Goal: Task Accomplishment & Management: Manage account settings

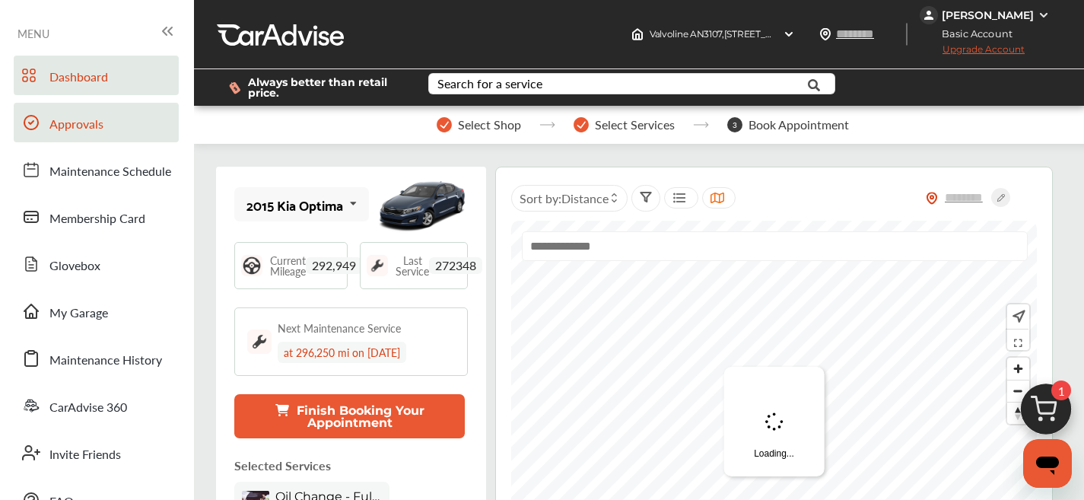
click at [66, 126] on span "Approvals" at bounding box center [76, 125] width 54 height 20
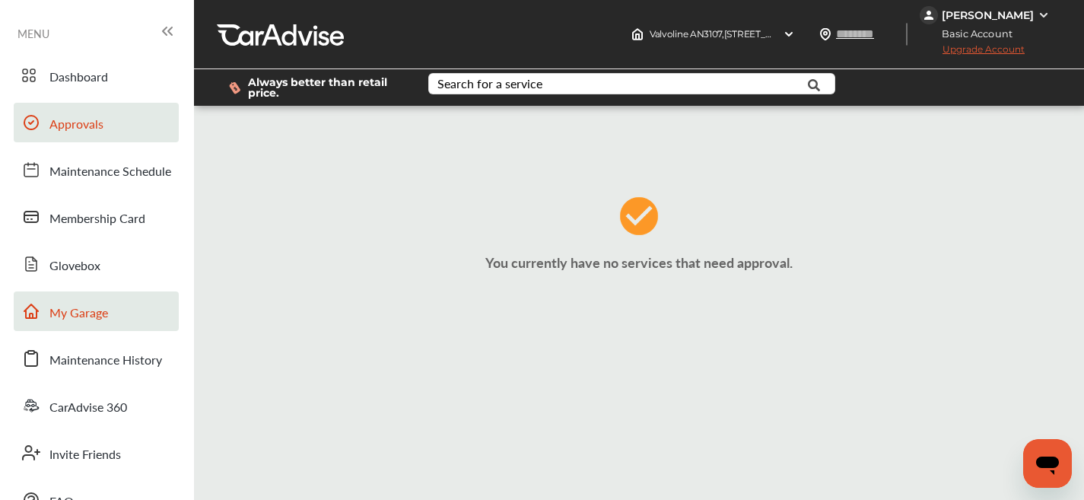
click at [97, 310] on span "My Garage" at bounding box center [78, 314] width 59 height 20
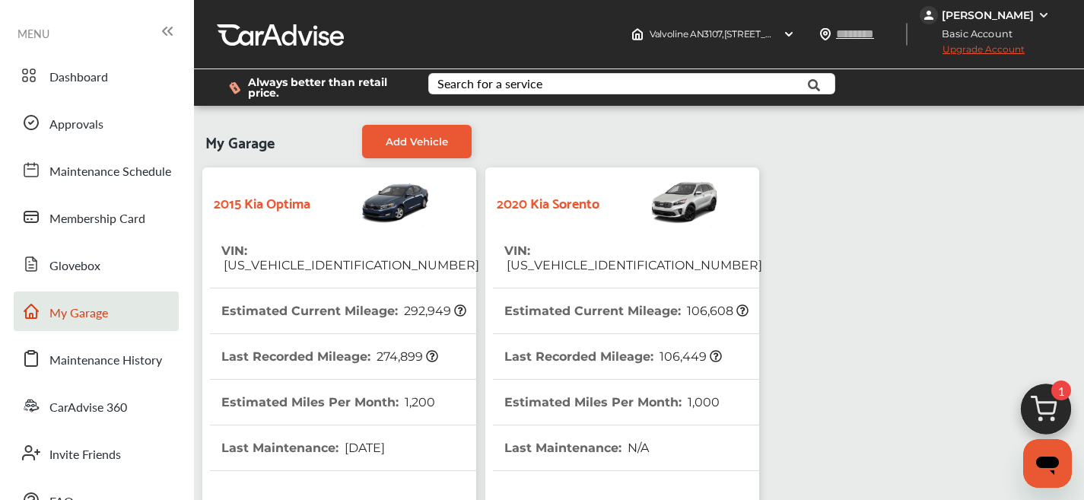
click at [579, 258] on span "[US_VEHICLE_IDENTIFICATION_NUMBER]" at bounding box center [633, 265] width 258 height 14
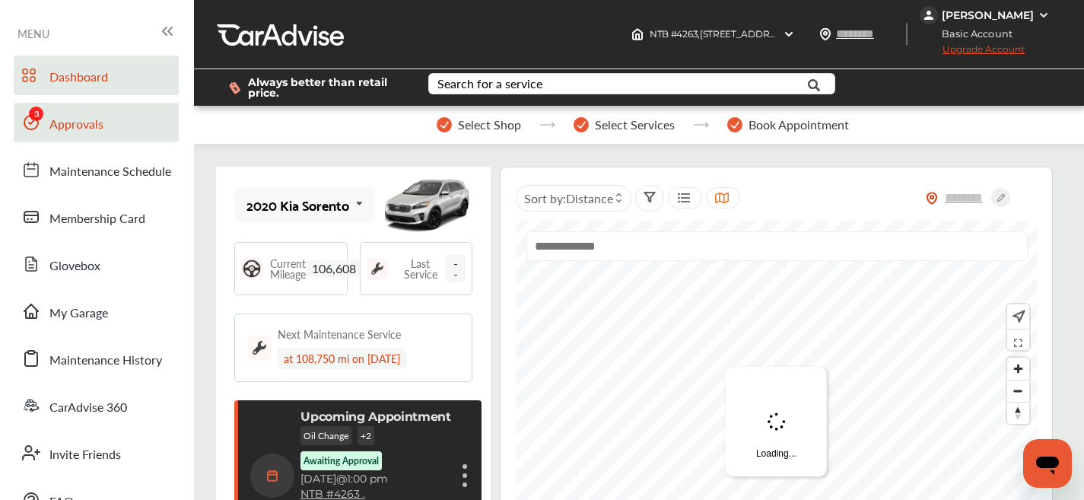
click at [89, 126] on span "Approvals" at bounding box center [76, 125] width 54 height 20
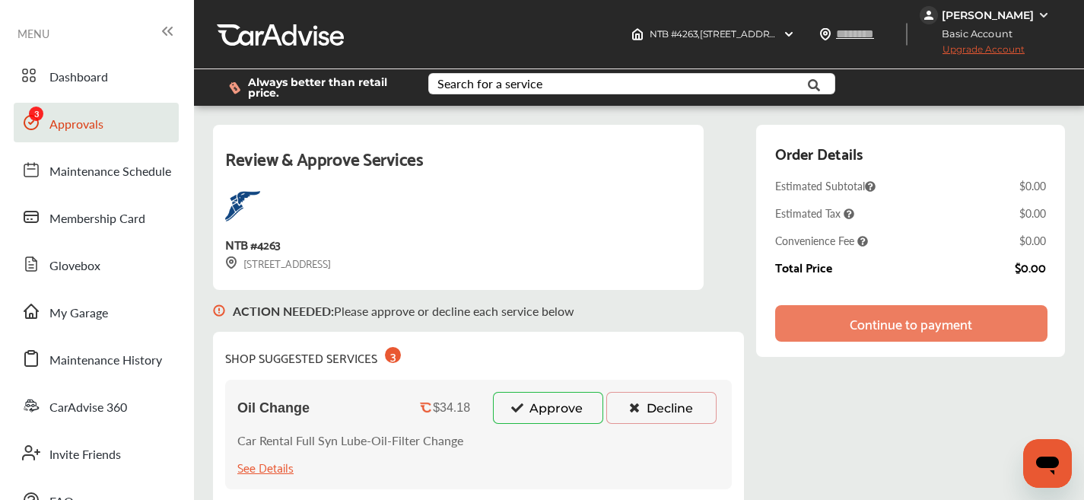
click at [562, 407] on button "Approve" at bounding box center [548, 408] width 110 height 32
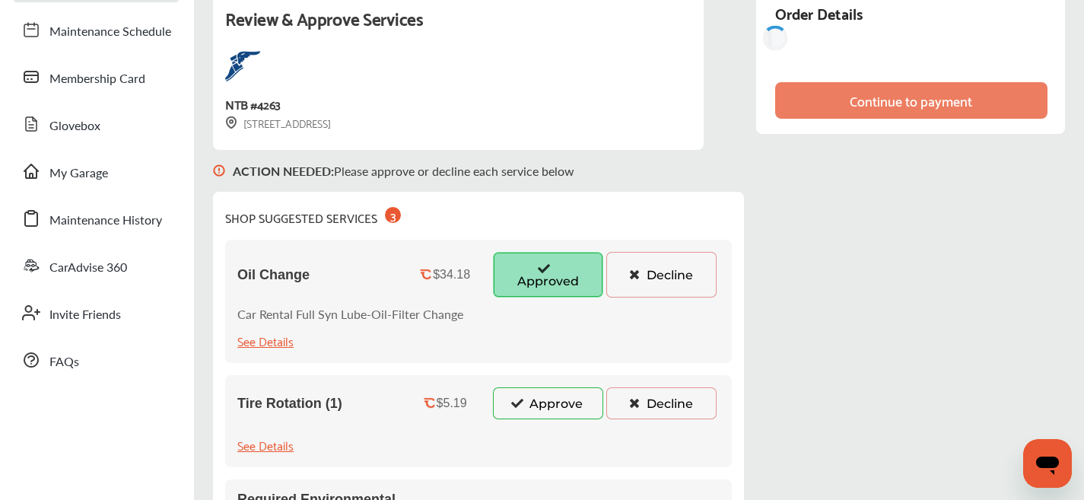
scroll to position [143, 0]
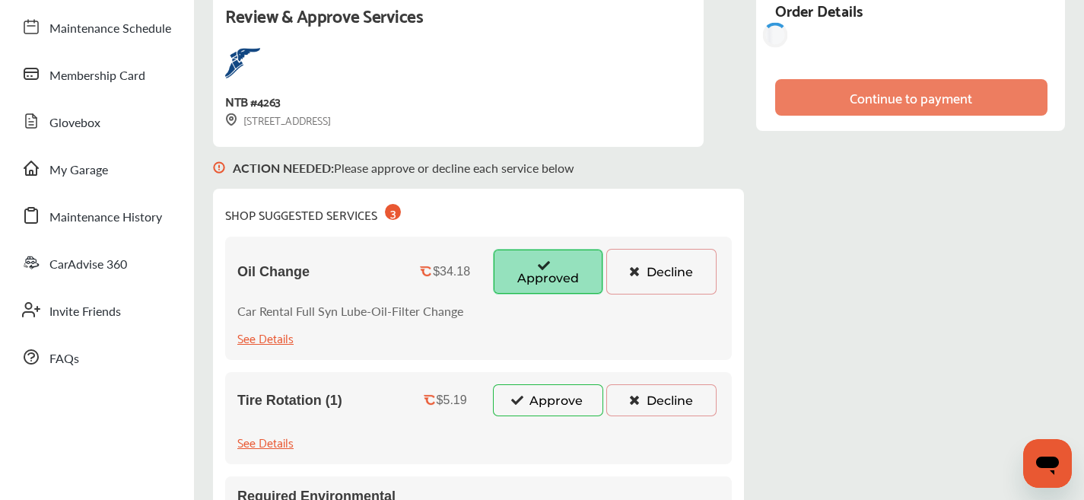
click at [534, 402] on button "Approve" at bounding box center [548, 400] width 110 height 32
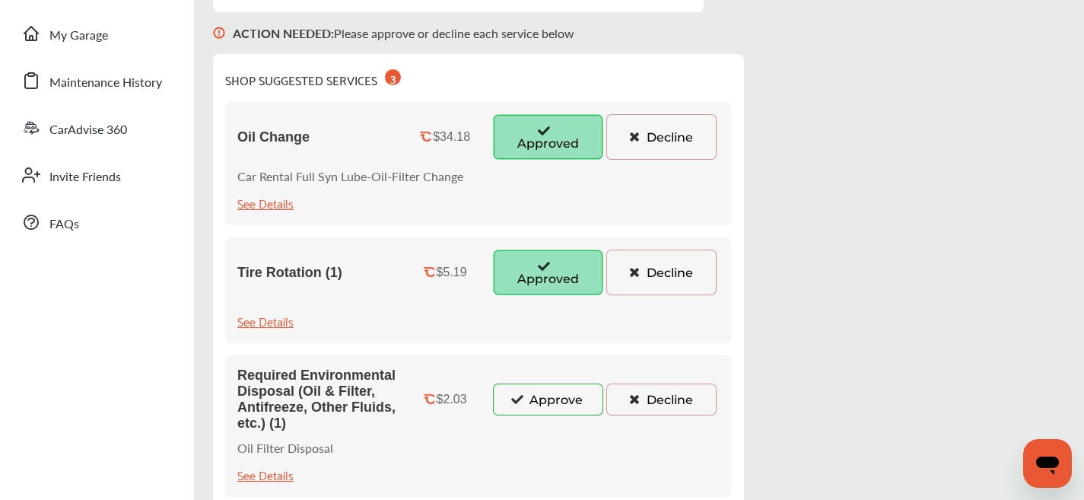
scroll to position [294, 0]
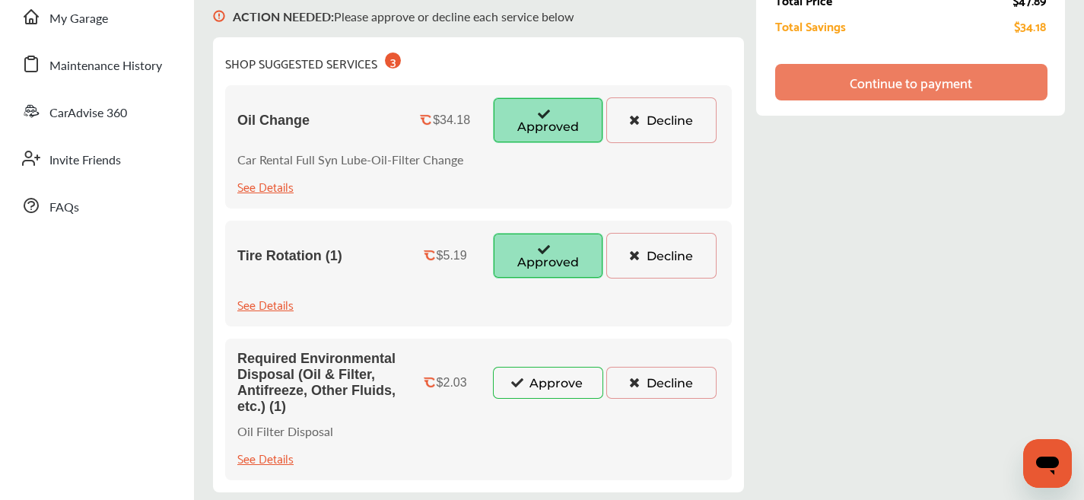
click at [533, 386] on button "Approve" at bounding box center [548, 383] width 110 height 32
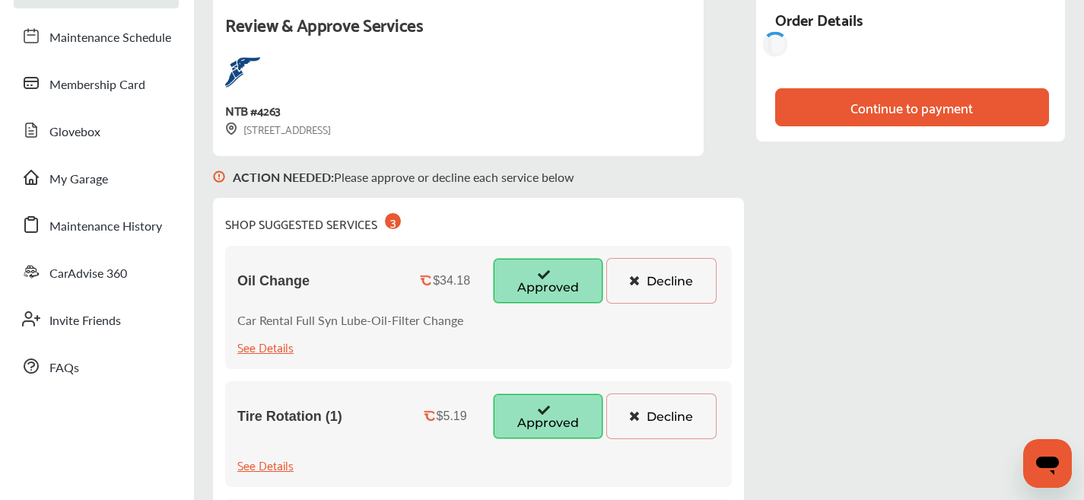
scroll to position [113, 0]
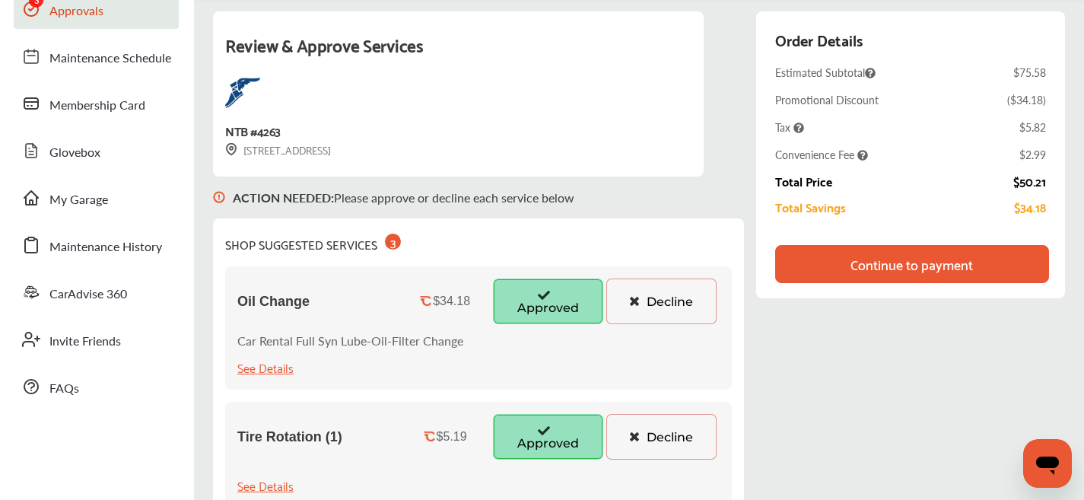
click at [913, 269] on div "Continue to payment" at bounding box center [911, 263] width 122 height 15
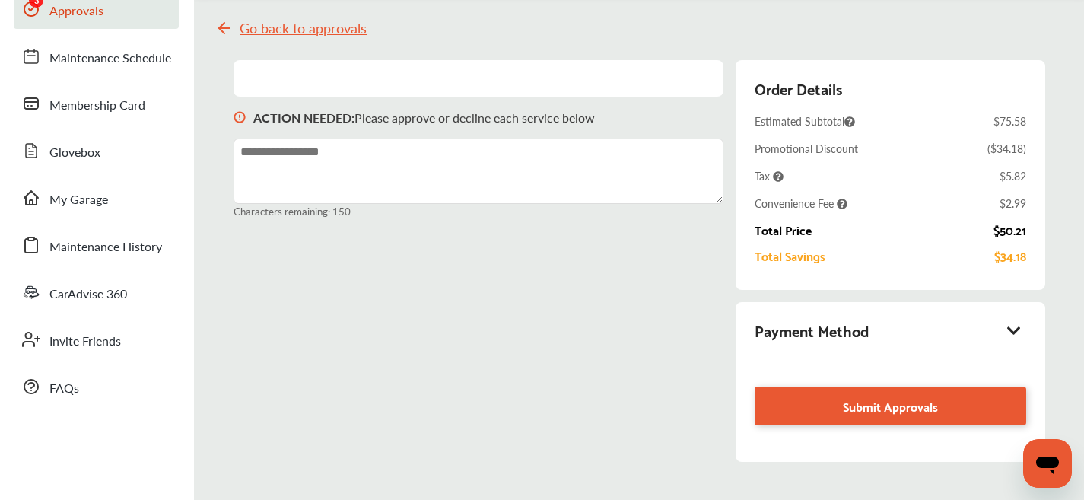
click at [1014, 335] on icon at bounding box center [1014, 330] width 18 height 15
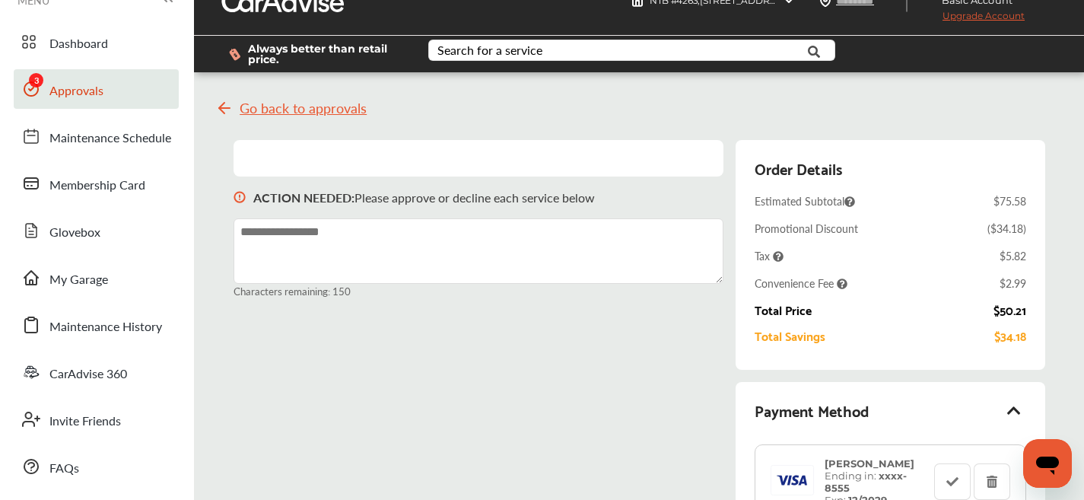
scroll to position [0, 0]
